Goal: Navigation & Orientation: Find specific page/section

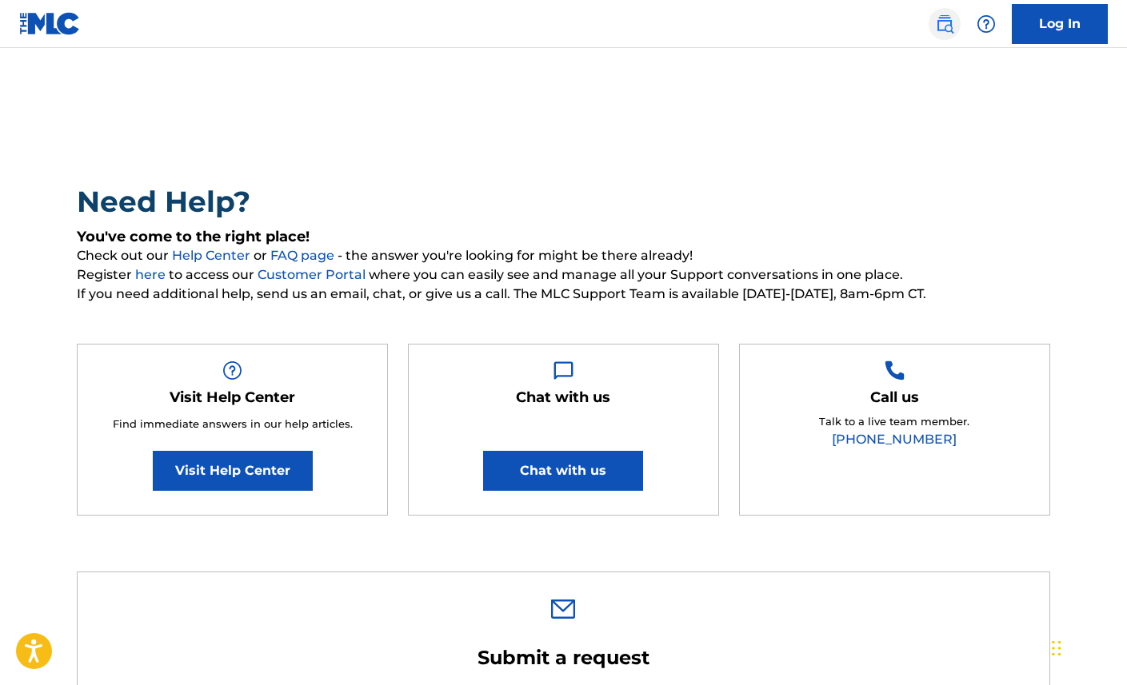
click at [947, 25] on img at bounding box center [944, 23] width 19 height 19
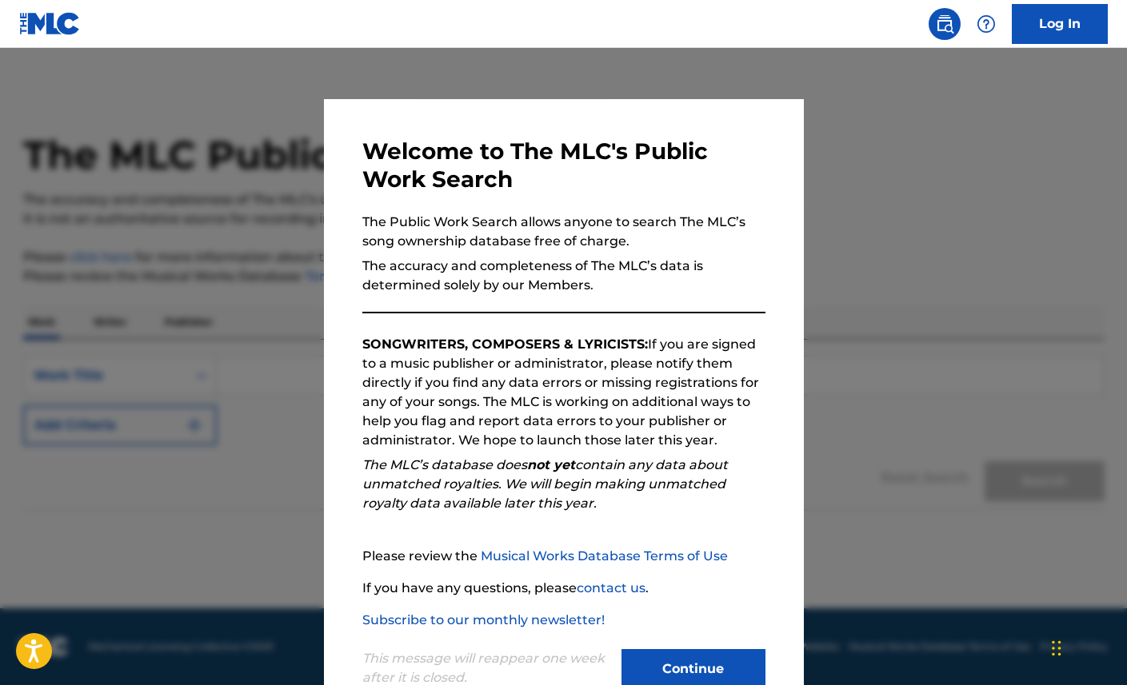
scroll to position [46, 0]
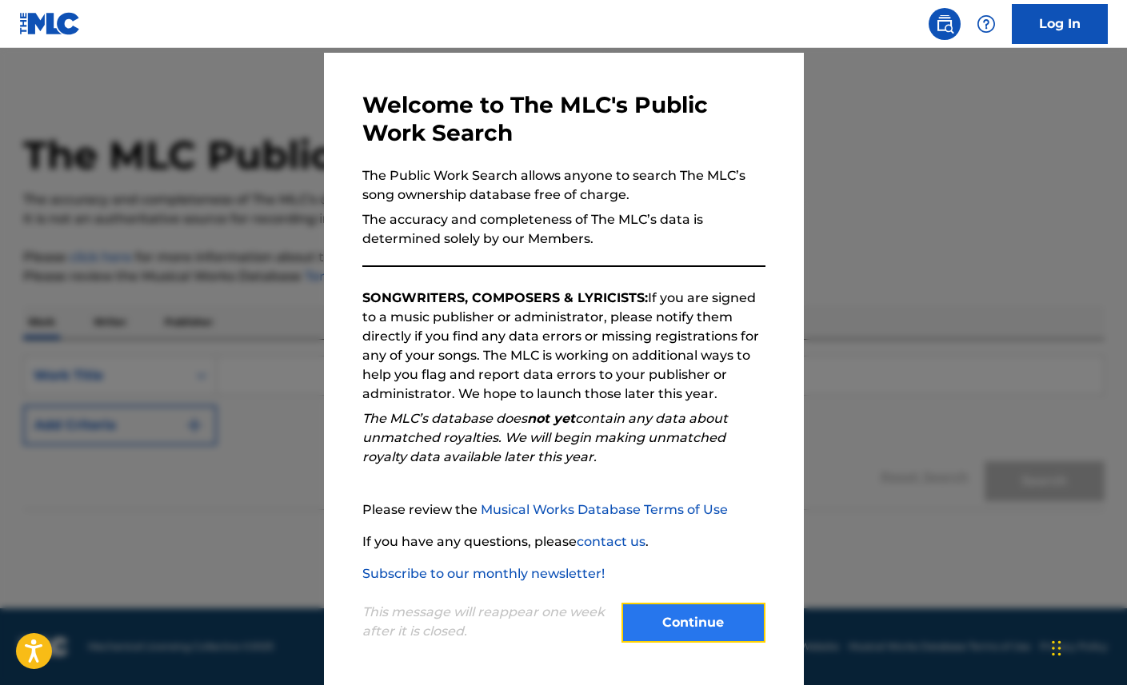
click at [660, 614] on button "Continue" at bounding box center [693, 623] width 144 height 40
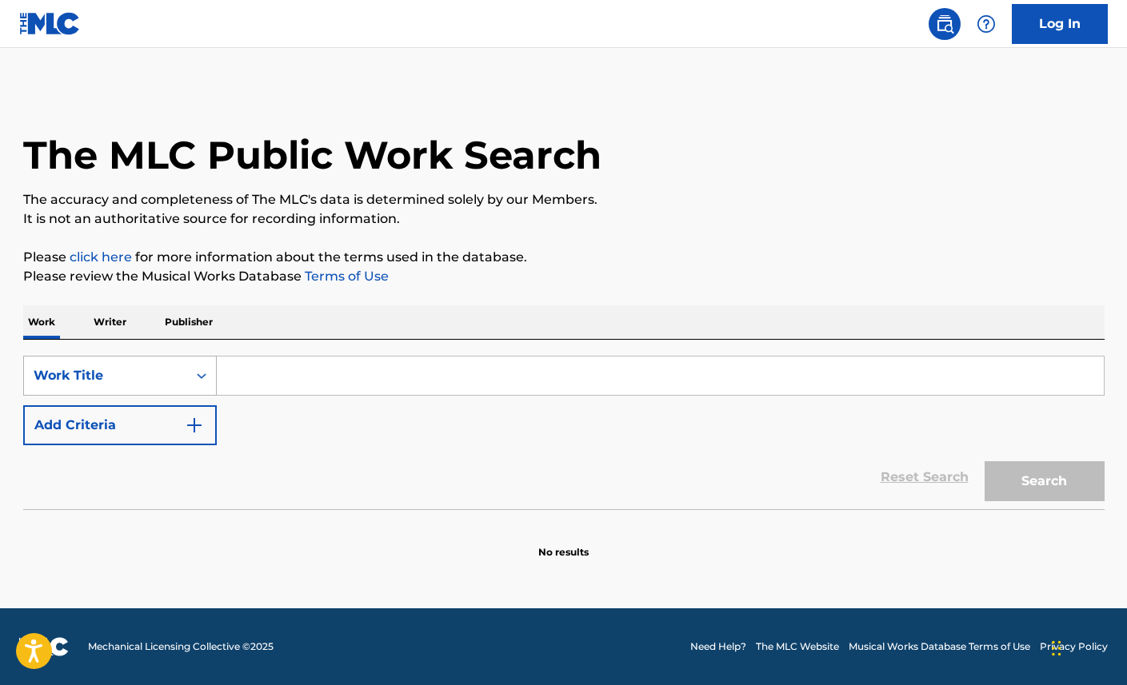
click at [204, 385] on div "Search Form" at bounding box center [201, 375] width 29 height 29
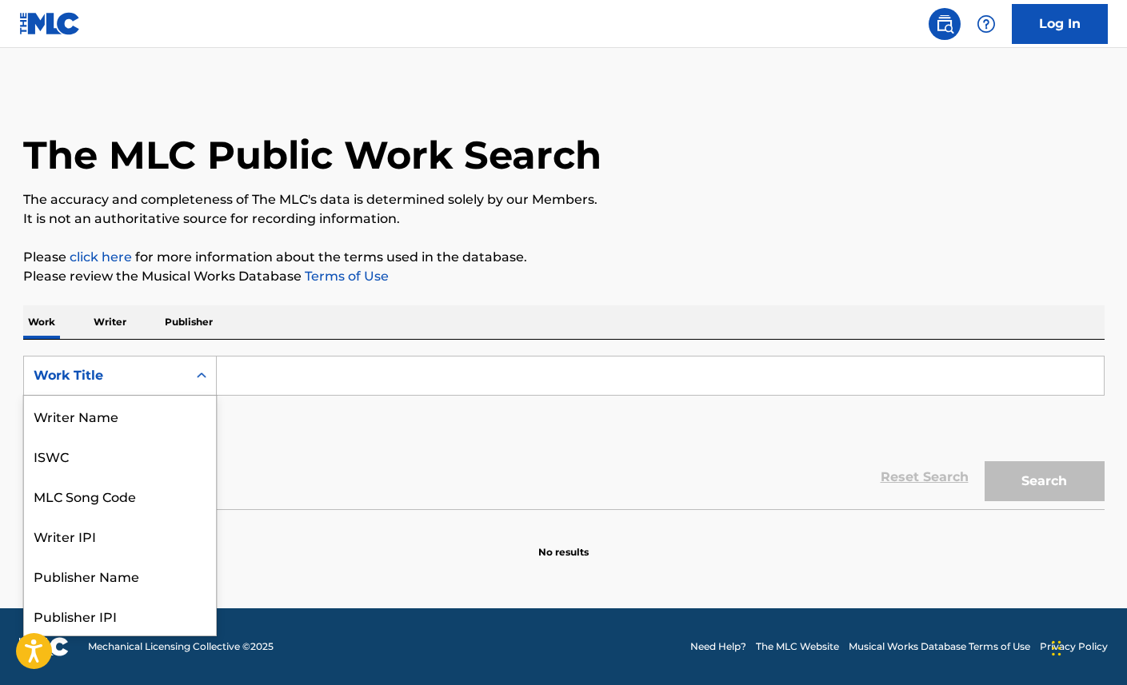
scroll to position [80, 0]
click at [296, 370] on input "Search Form" at bounding box center [660, 376] width 887 height 38
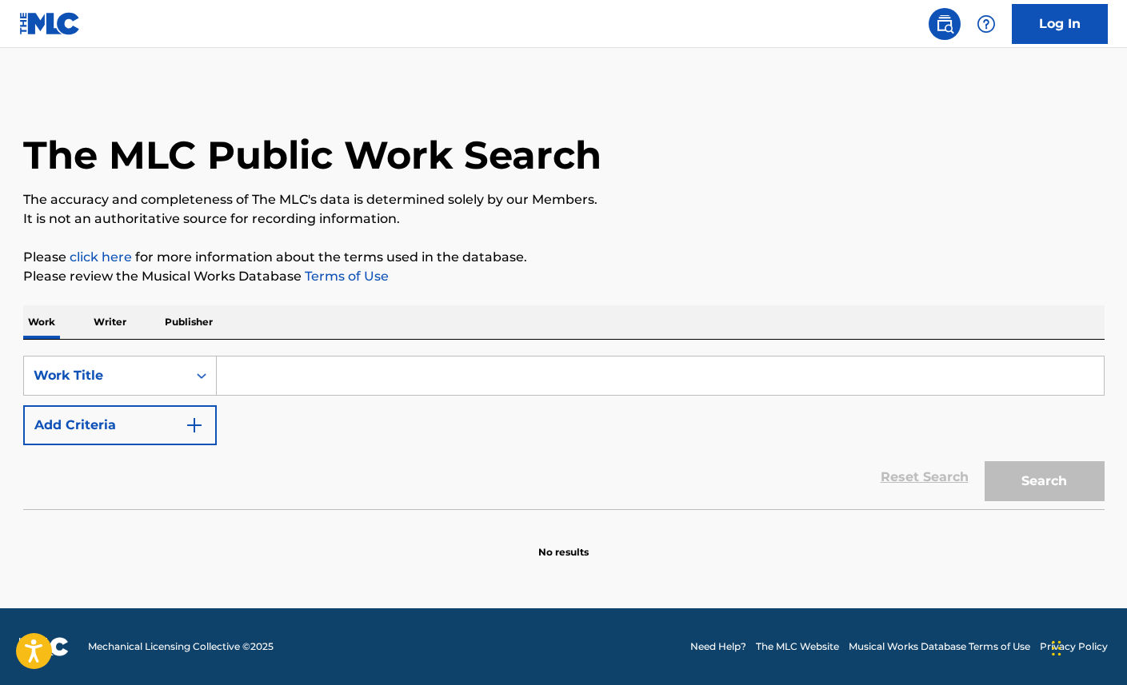
click at [70, 25] on img at bounding box center [50, 23] width 62 height 23
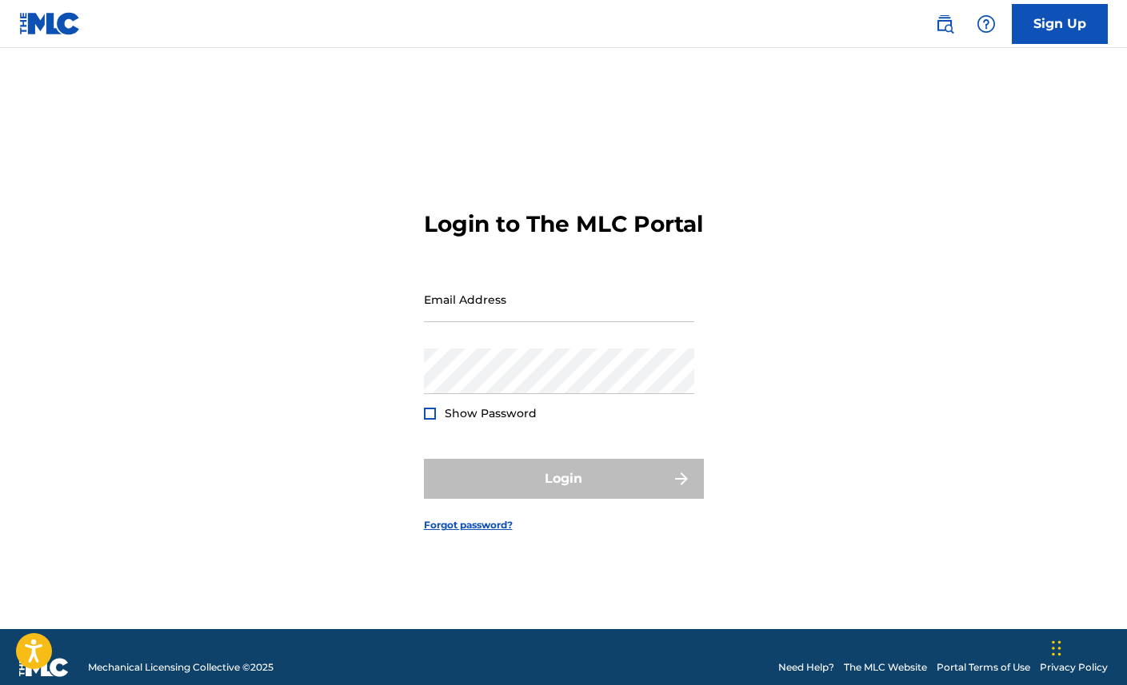
click at [48, 26] on img at bounding box center [50, 23] width 62 height 23
click at [1009, 10] on div "Sign Up" at bounding box center [1013, 24] width 189 height 40
click at [971, 21] on div at bounding box center [986, 24] width 32 height 32
click at [984, 60] on link "Contact us" at bounding box center [986, 67] width 136 height 38
